Goal: Transaction & Acquisition: Purchase product/service

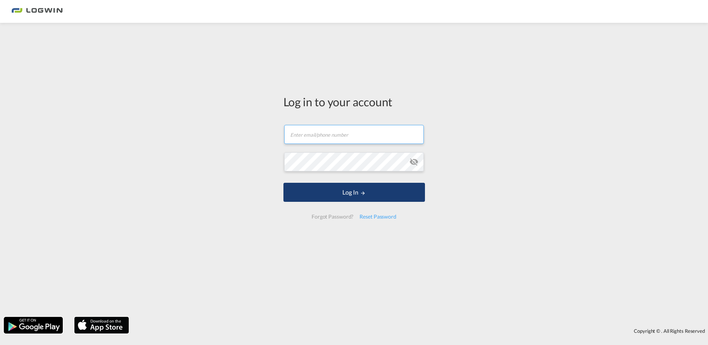
type input "[EMAIL_ADDRESS][PERSON_NAME][DOMAIN_NAME]"
click at [339, 190] on button "Log In" at bounding box center [353, 192] width 141 height 19
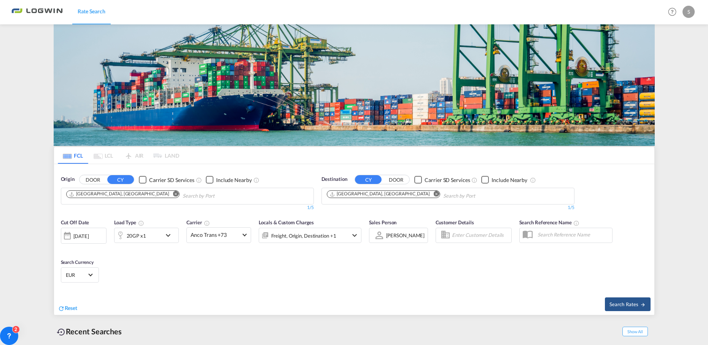
click at [166, 119] on img at bounding box center [354, 84] width 601 height 121
click at [172, 232] on md-icon "icon-chevron-down" at bounding box center [170, 234] width 13 height 9
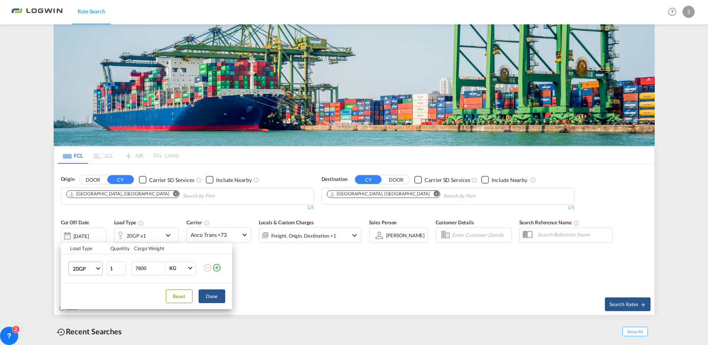
click at [95, 265] on md-select-value "20GP" at bounding box center [87, 268] width 30 height 13
click at [95, 265] on md-option "40GP" at bounding box center [92, 271] width 52 height 18
click at [216, 294] on button "Done" at bounding box center [212, 296] width 27 height 14
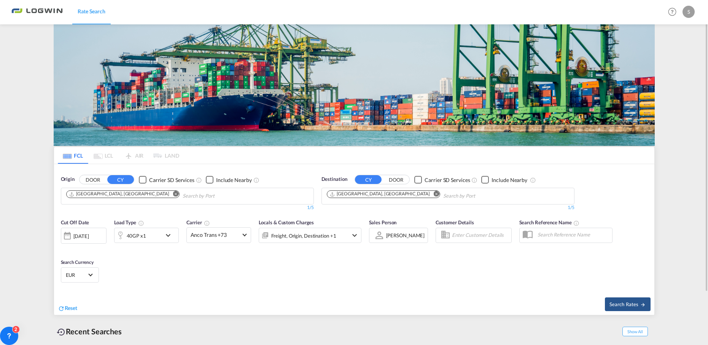
click at [177, 238] on div "40GP x1" at bounding box center [146, 234] width 65 height 15
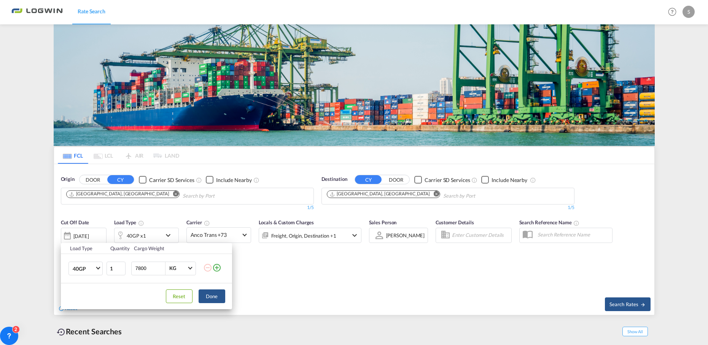
drag, startPoint x: 151, startPoint y: 263, endPoint x: 103, endPoint y: 274, distance: 49.9
click at [104, 275] on tr "40GP 20GP 40GP 40HC 45HC 20RE 40RE 40HR 20OT 40OT 20FR 40FR 40NR 20NR 45S 20TK …" at bounding box center [146, 267] width 171 height 29
type input "2500"
click at [219, 294] on button "Done" at bounding box center [212, 296] width 27 height 14
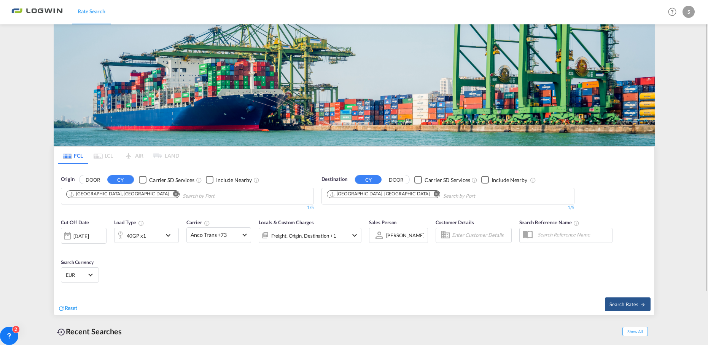
click at [428, 194] on button "Remove" at bounding box center [433, 195] width 11 height 8
click at [380, 195] on body "Rate Search Rate Search Help Resources Product Release S My Profile Logout FCL …" at bounding box center [354, 172] width 708 height 345
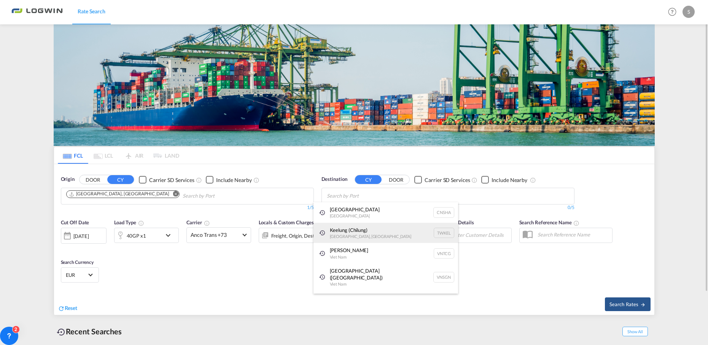
click at [357, 229] on div "Keelung ([GEOGRAPHIC_DATA]) [GEOGRAPHIC_DATA], [GEOGRAPHIC_DATA] TWKEL" at bounding box center [385, 232] width 145 height 21
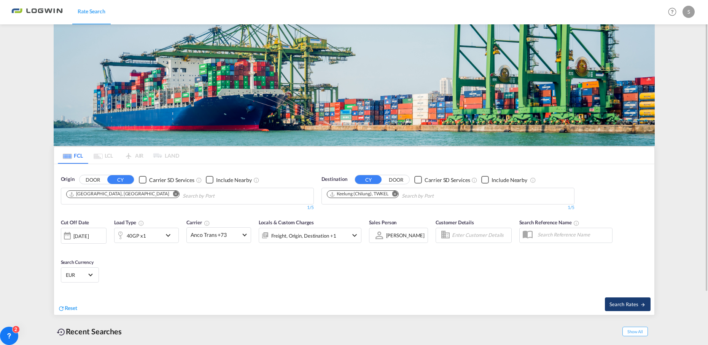
click at [628, 302] on span "Search Rates" at bounding box center [627, 304] width 37 height 6
type input "DEHAM to TWKEL / [DATE]"
